Goal: Transaction & Acquisition: Purchase product/service

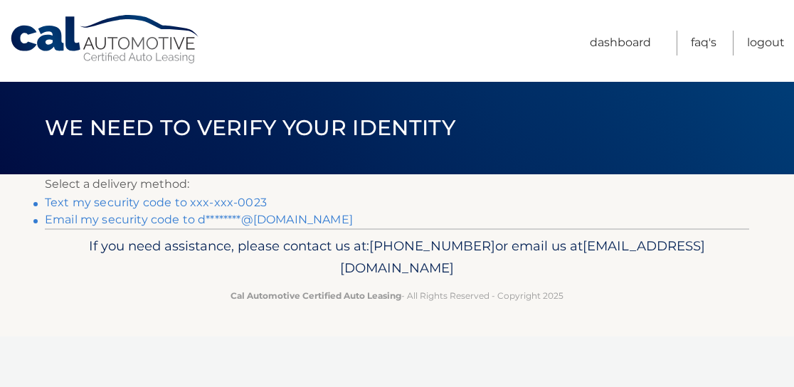
click at [221, 203] on link "Text my security code to xxx-xxx-0023" at bounding box center [156, 203] width 222 height 14
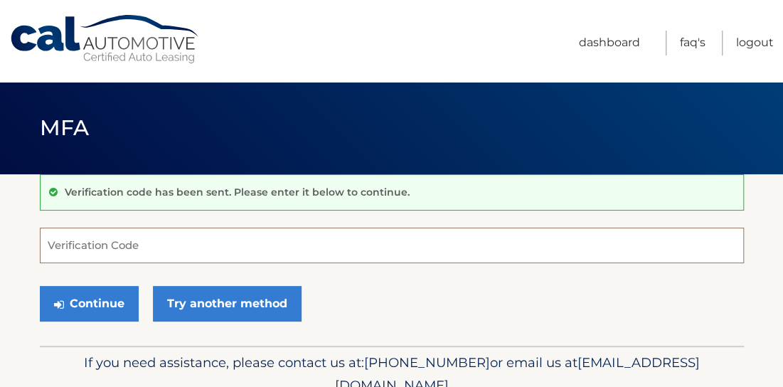
click at [196, 243] on input "Verification Code" at bounding box center [392, 246] width 704 height 36
type input "786852"
click at [40, 286] on button "Continue" at bounding box center [89, 304] width 99 height 36
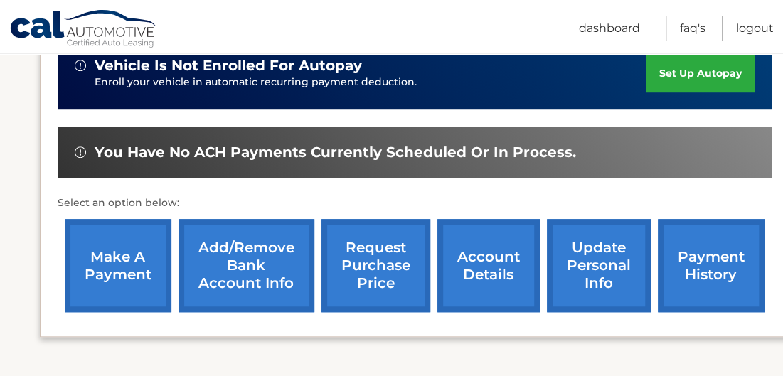
scroll to position [391, 0]
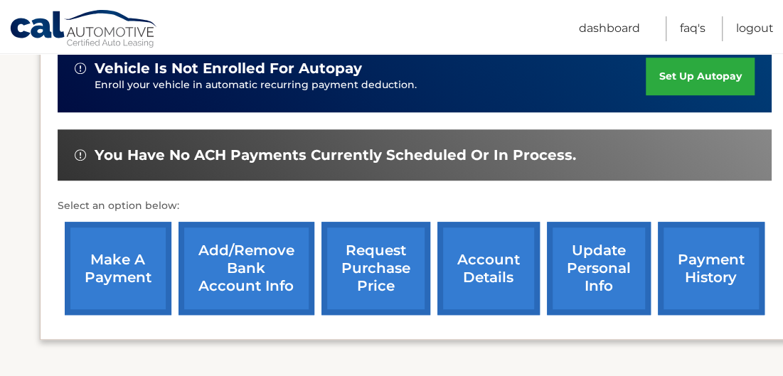
click at [132, 271] on link "make a payment" at bounding box center [118, 268] width 107 height 93
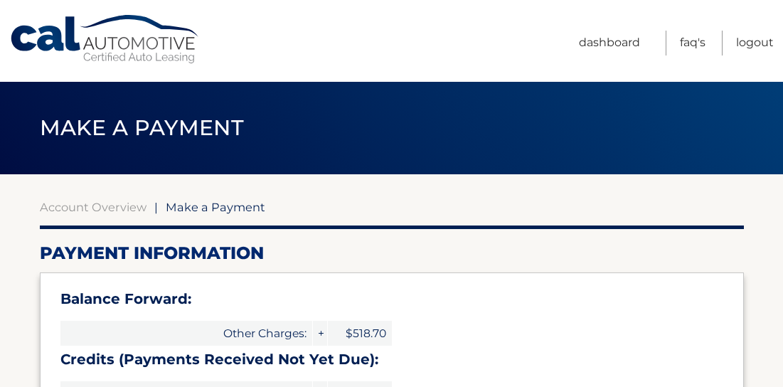
select select "MzVhNmQzNGItZjZkOC00ODlmLTljNWItMWQwZDY4NzM2Y2Qx"
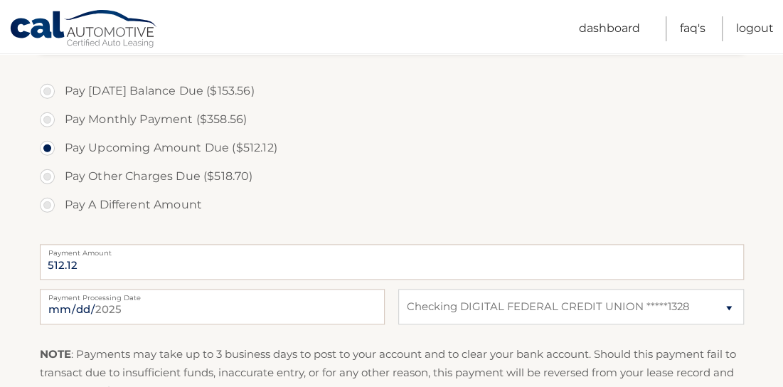
scroll to position [648, 0]
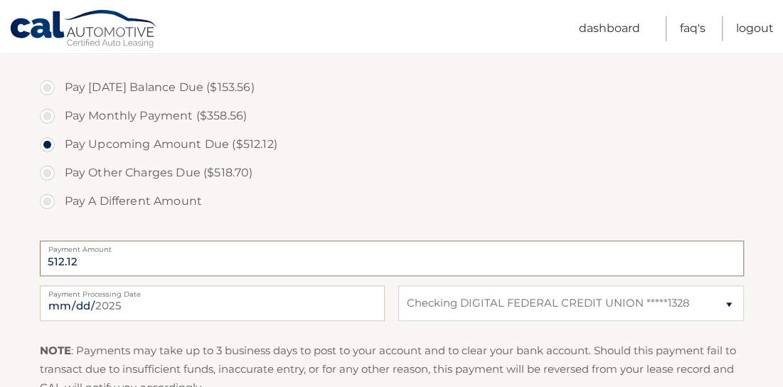
drag, startPoint x: 75, startPoint y: 261, endPoint x: 32, endPoint y: 265, distance: 42.8
click at [32, 265] on section "Account Overview | Make a Payment Payment Information Balance Forward: Other Ch…" at bounding box center [391, 7] width 783 height 963
click at [44, 198] on label "Pay A Different Amount" at bounding box center [392, 201] width 704 height 28
click at [46, 198] on input "Pay A Different Amount" at bounding box center [53, 198] width 14 height 23
radio input "true"
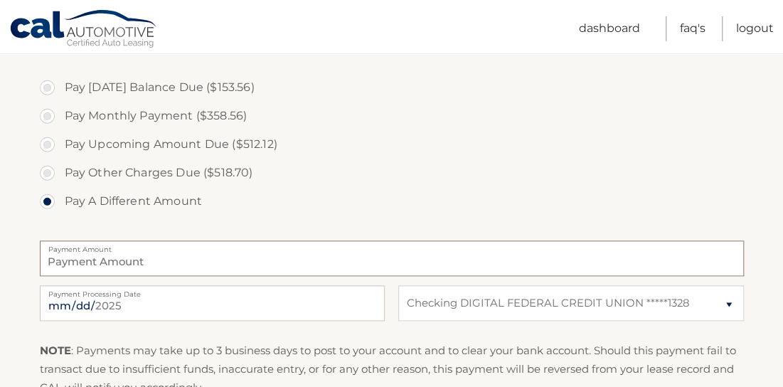
type input "4"
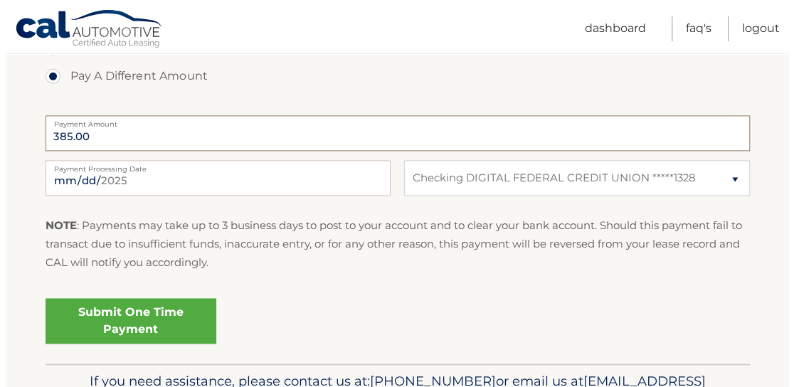
scroll to position [777, 0]
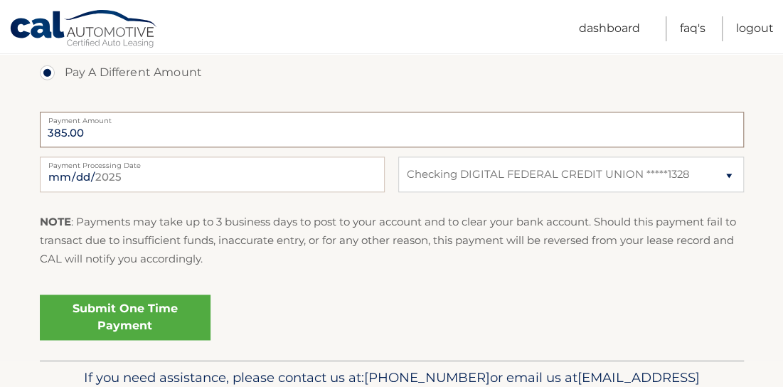
type input "385.00"
click at [154, 314] on link "Submit One Time Payment" at bounding box center [125, 318] width 171 height 46
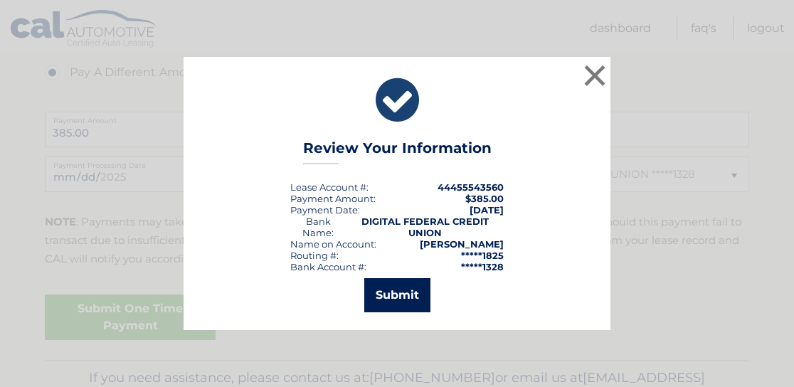
click at [390, 304] on button "Submit" at bounding box center [397, 295] width 66 height 34
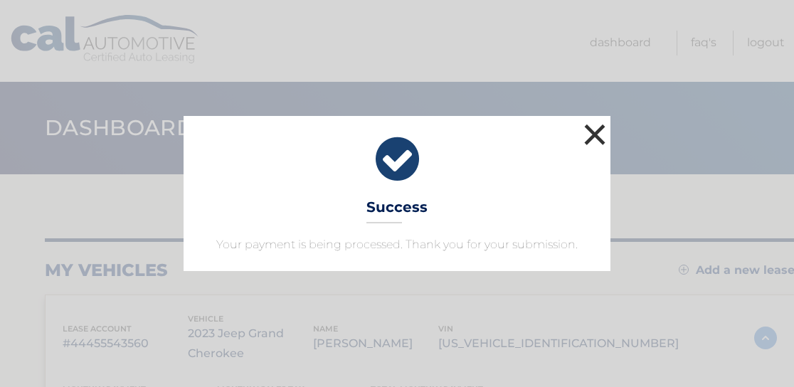
click at [593, 137] on button "×" at bounding box center [595, 134] width 28 height 28
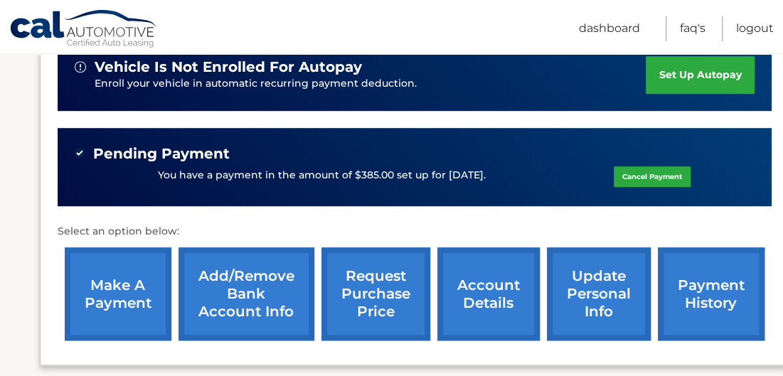
scroll to position [373, 0]
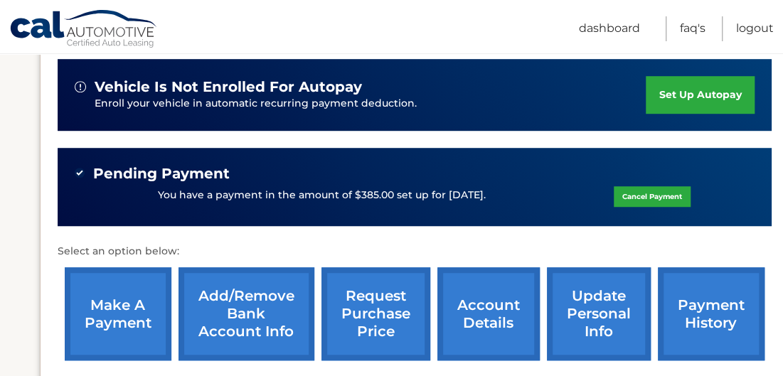
click at [112, 288] on link "make a payment" at bounding box center [118, 314] width 107 height 93
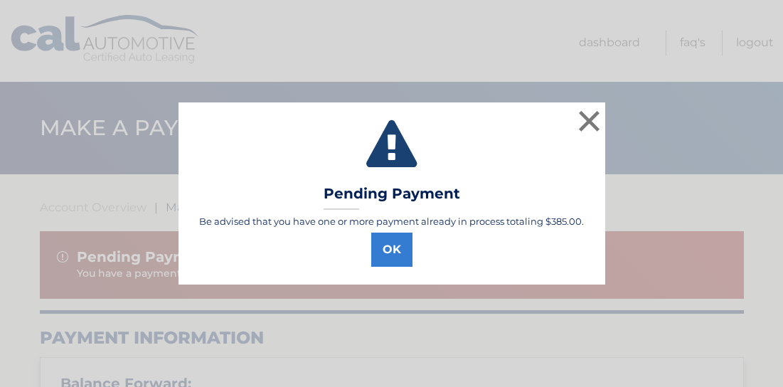
select select "MzVhNmQzNGItZjZkOC00ODlmLTljNWItMWQwZDY4NzM2Y2Qx"
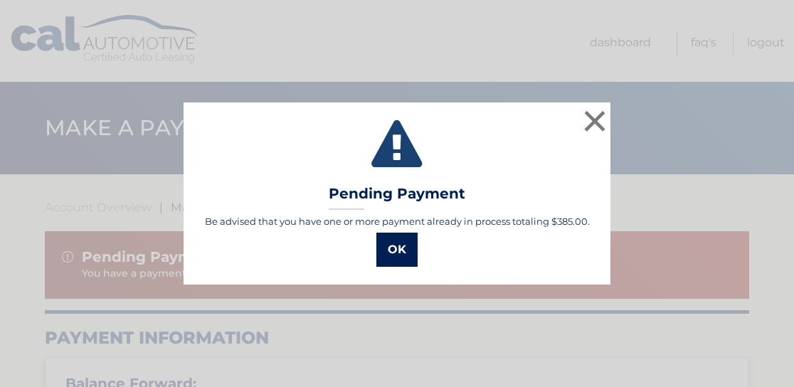
click at [407, 245] on button "OK" at bounding box center [396, 250] width 41 height 34
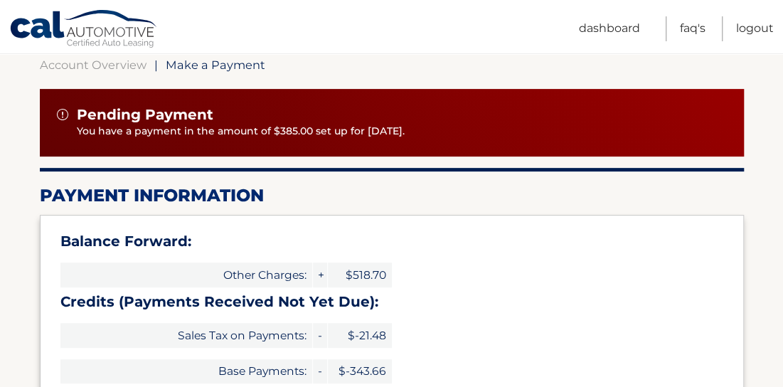
scroll to position [135, 0]
